Goal: Obtain resource: Obtain resource

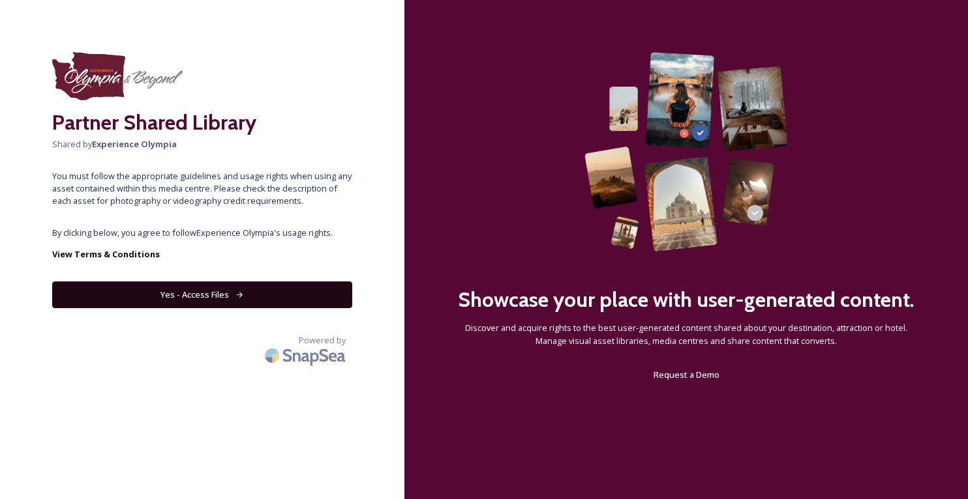
click at [197, 299] on button "Yes - Access Files" at bounding box center [202, 295] width 300 height 27
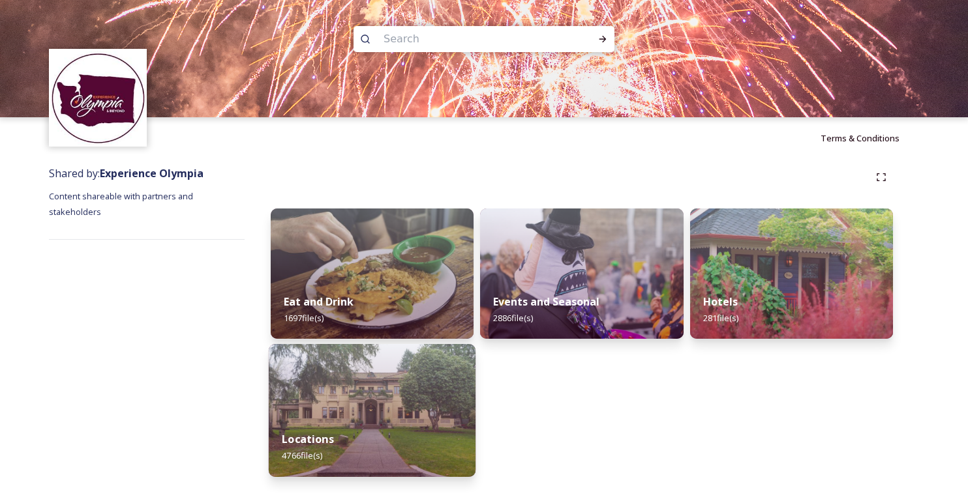
click at [332, 432] on strong "Locations" at bounding box center [308, 439] width 52 height 14
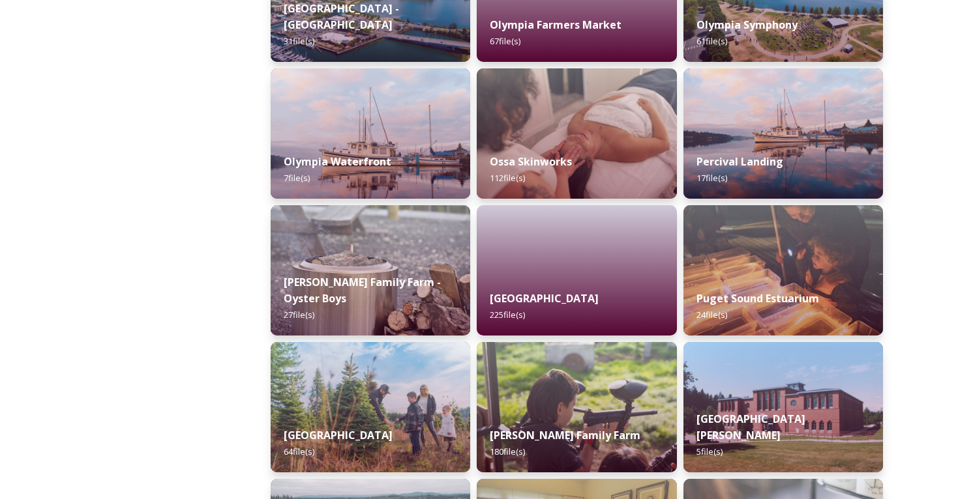
scroll to position [2608, 0]
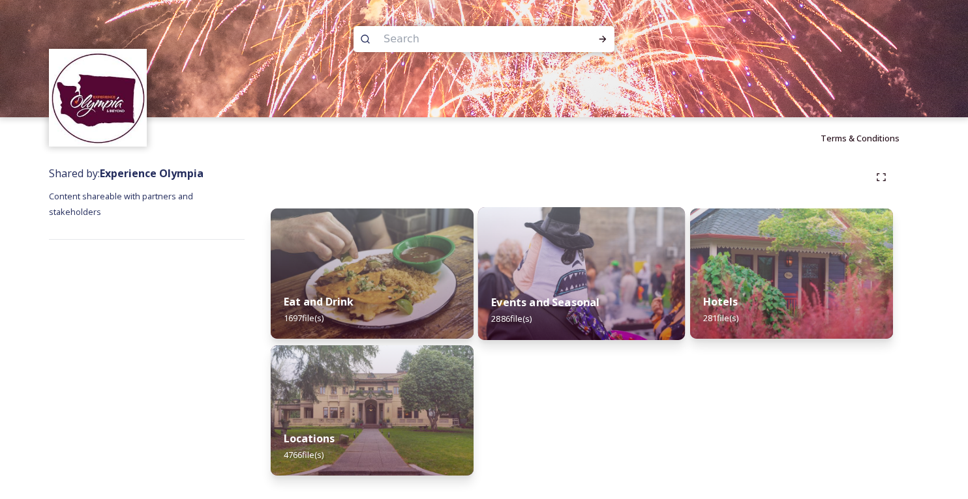
click at [554, 266] on img at bounding box center [581, 273] width 207 height 133
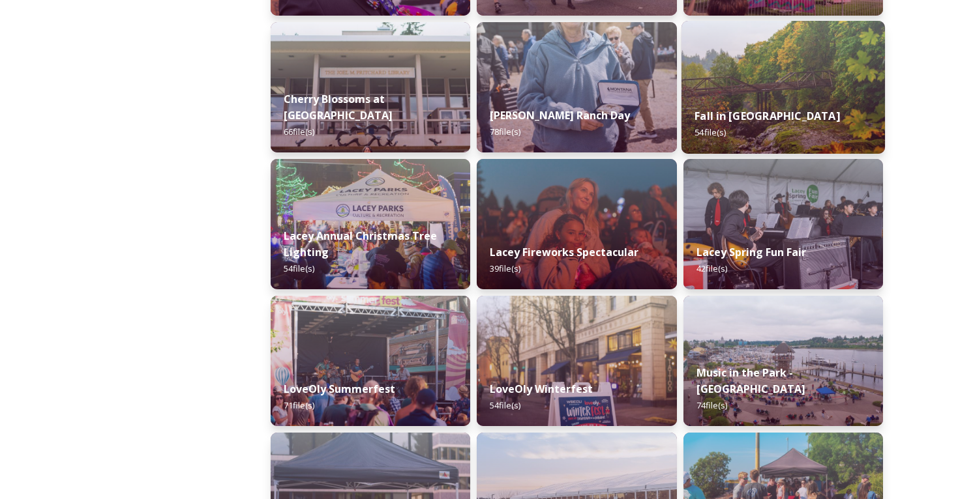
scroll to position [326, 0]
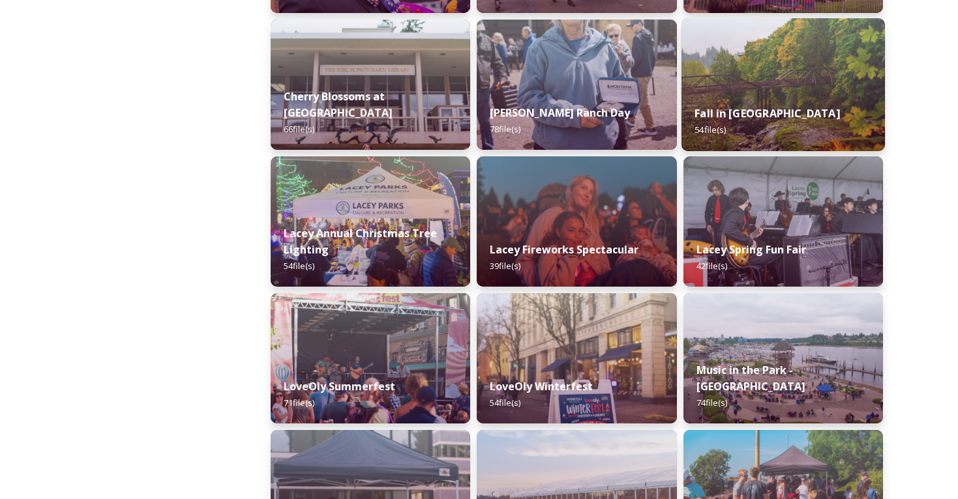
click at [839, 72] on img at bounding box center [782, 84] width 203 height 133
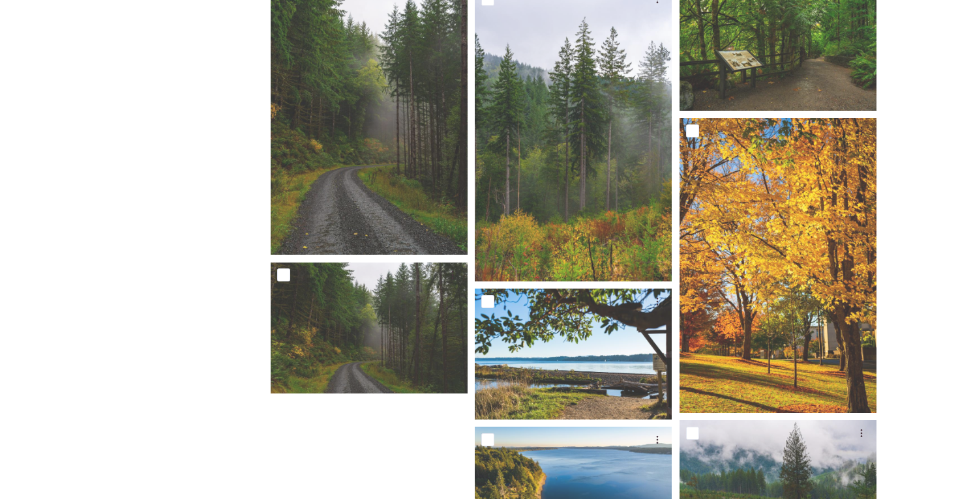
scroll to position [3739, 0]
